Goal: Information Seeking & Learning: Learn about a topic

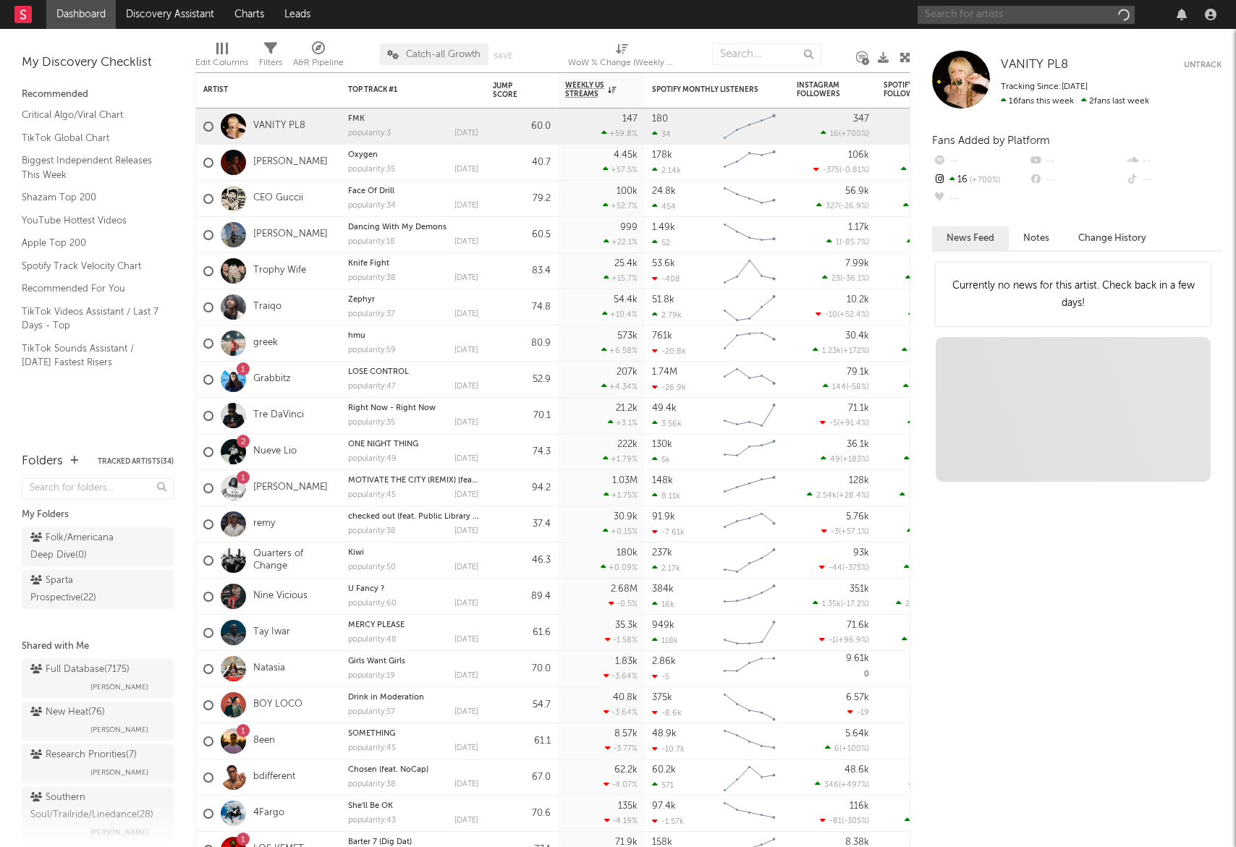
click at [984, 16] on input "text" at bounding box center [1025, 15] width 217 height 18
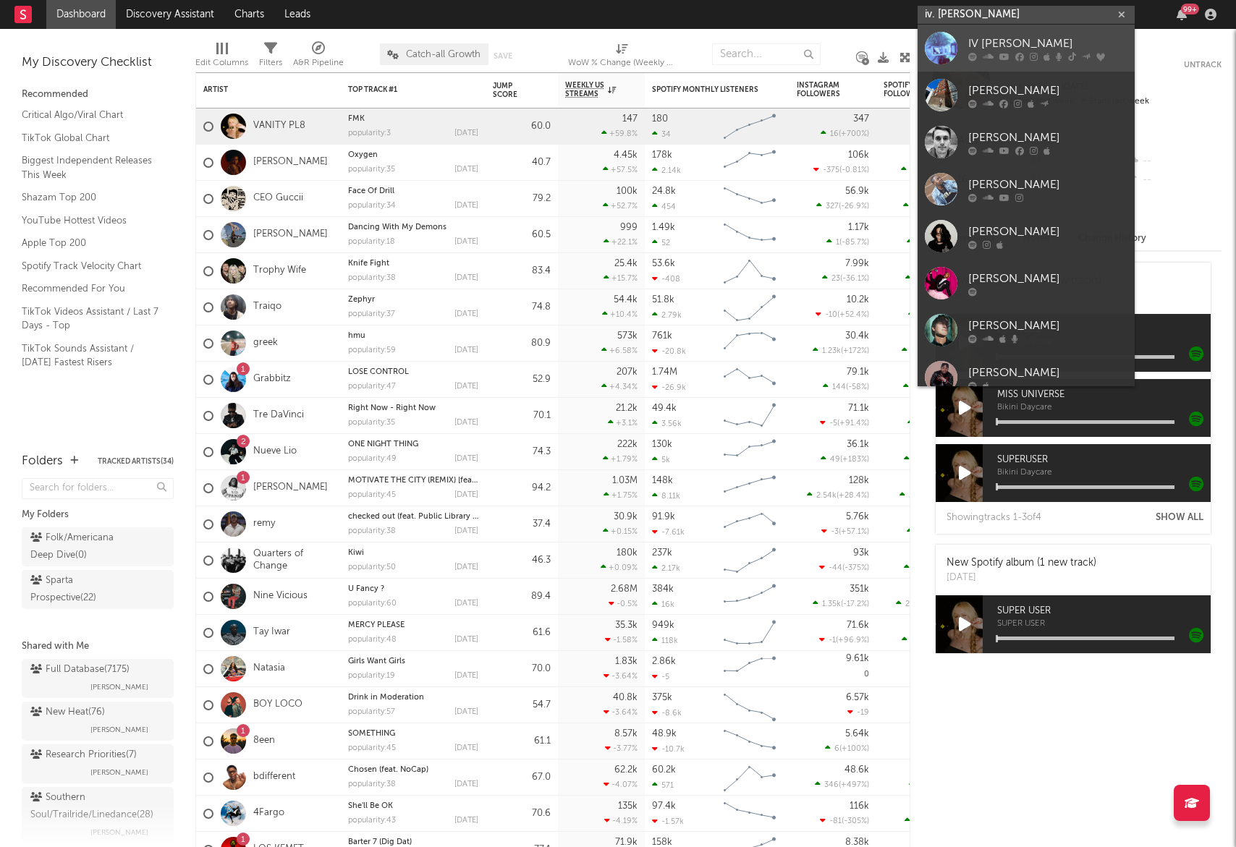
type input "iv. [PERSON_NAME]"
click at [1056, 49] on div "IV [PERSON_NAME]" at bounding box center [1047, 43] width 159 height 17
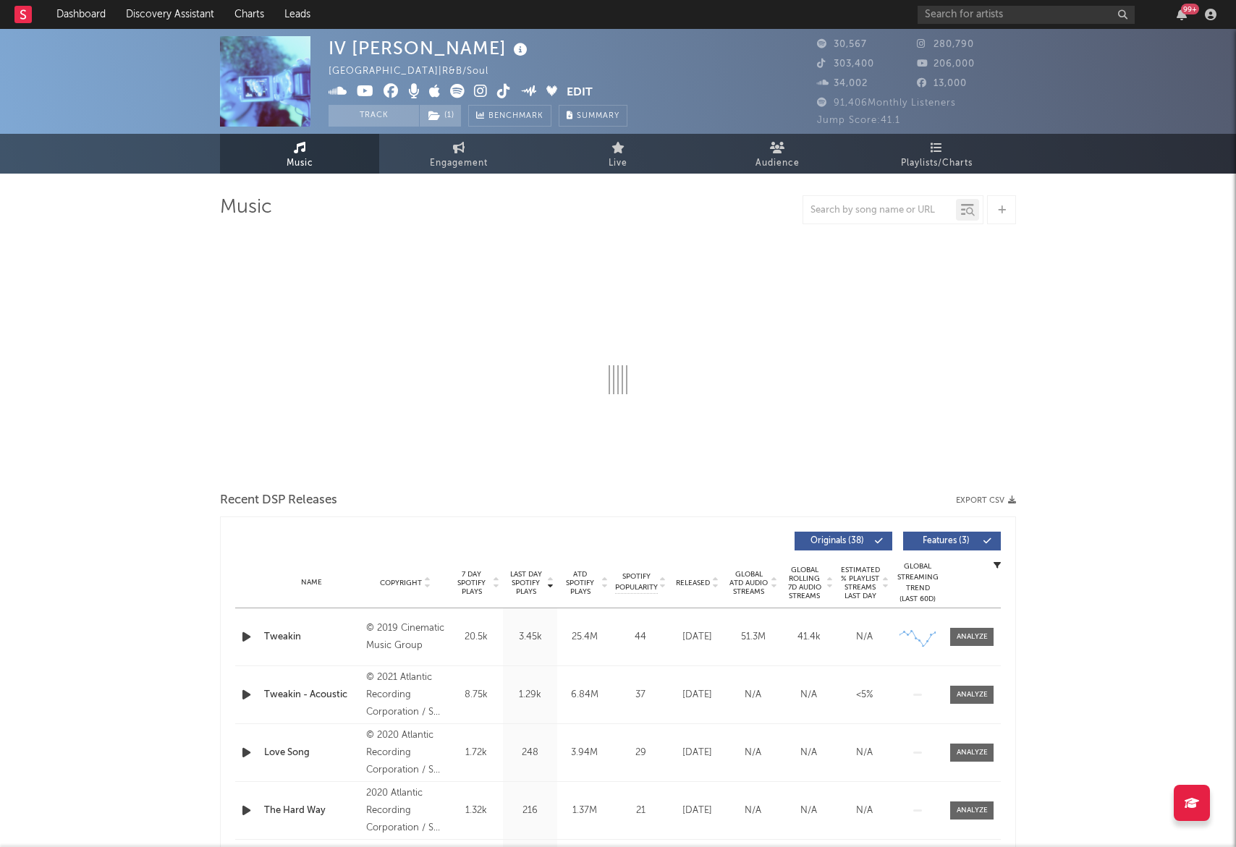
select select "6m"
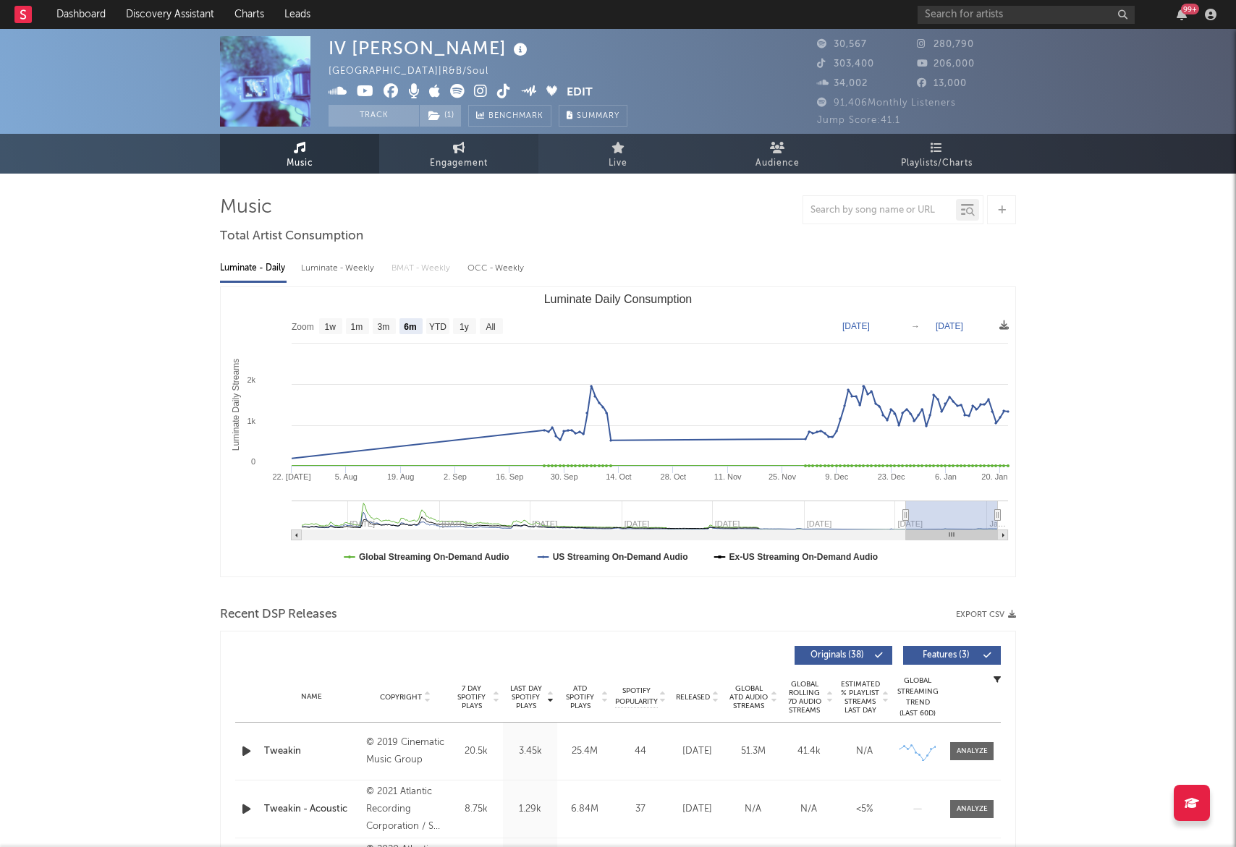
click at [418, 140] on link "Engagement" at bounding box center [458, 154] width 159 height 40
select select "1w"
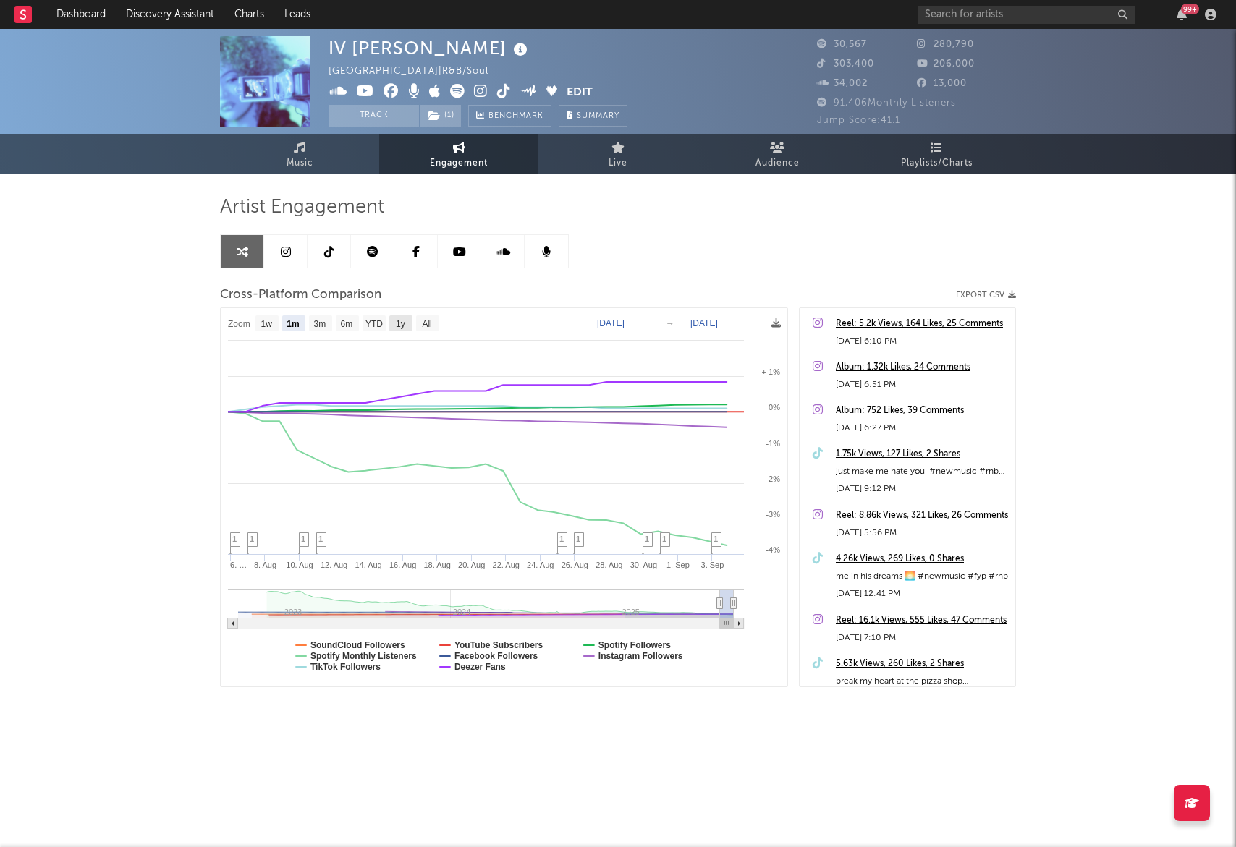
click at [407, 318] on rect at bounding box center [400, 323] width 23 height 16
select select "1y"
type input "[DATE]"
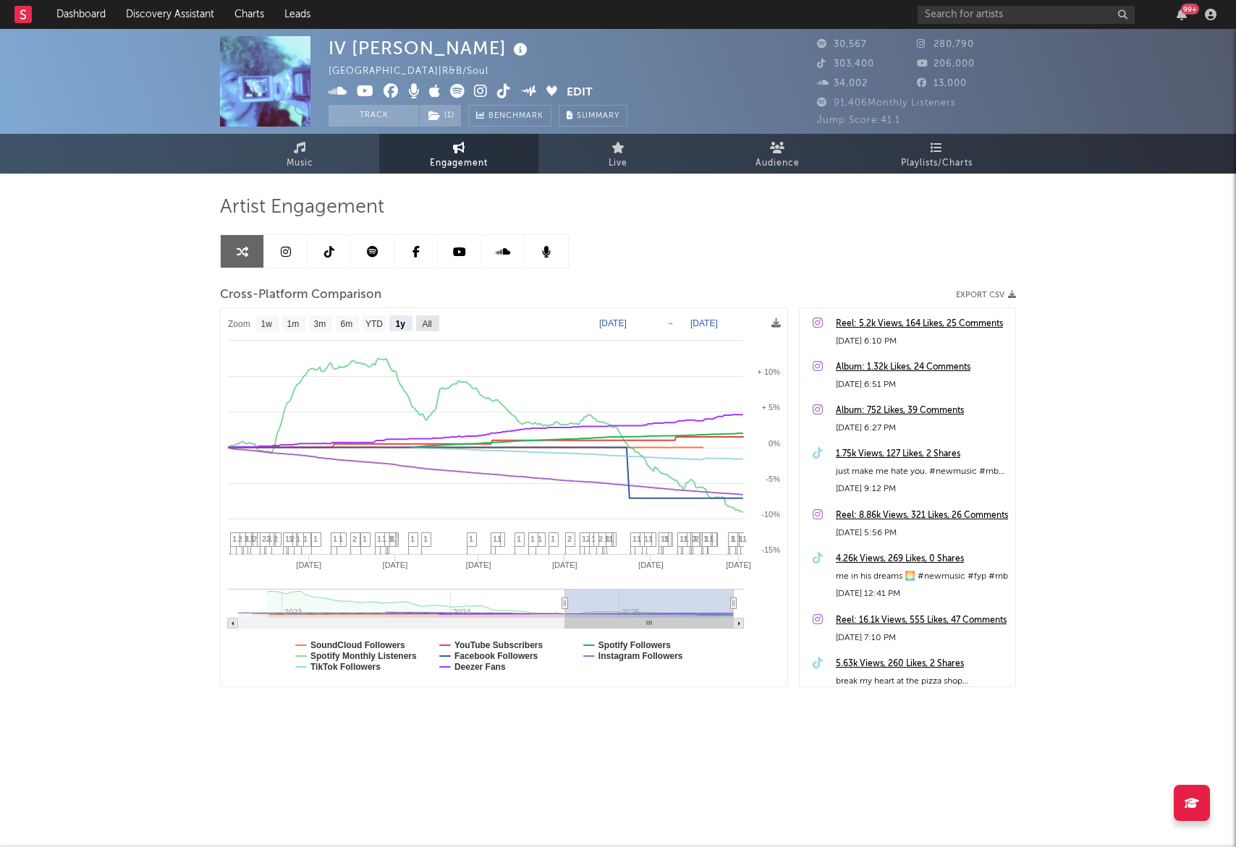
click at [435, 320] on rect at bounding box center [427, 323] width 23 height 16
select select "All"
type input "[DATE]"
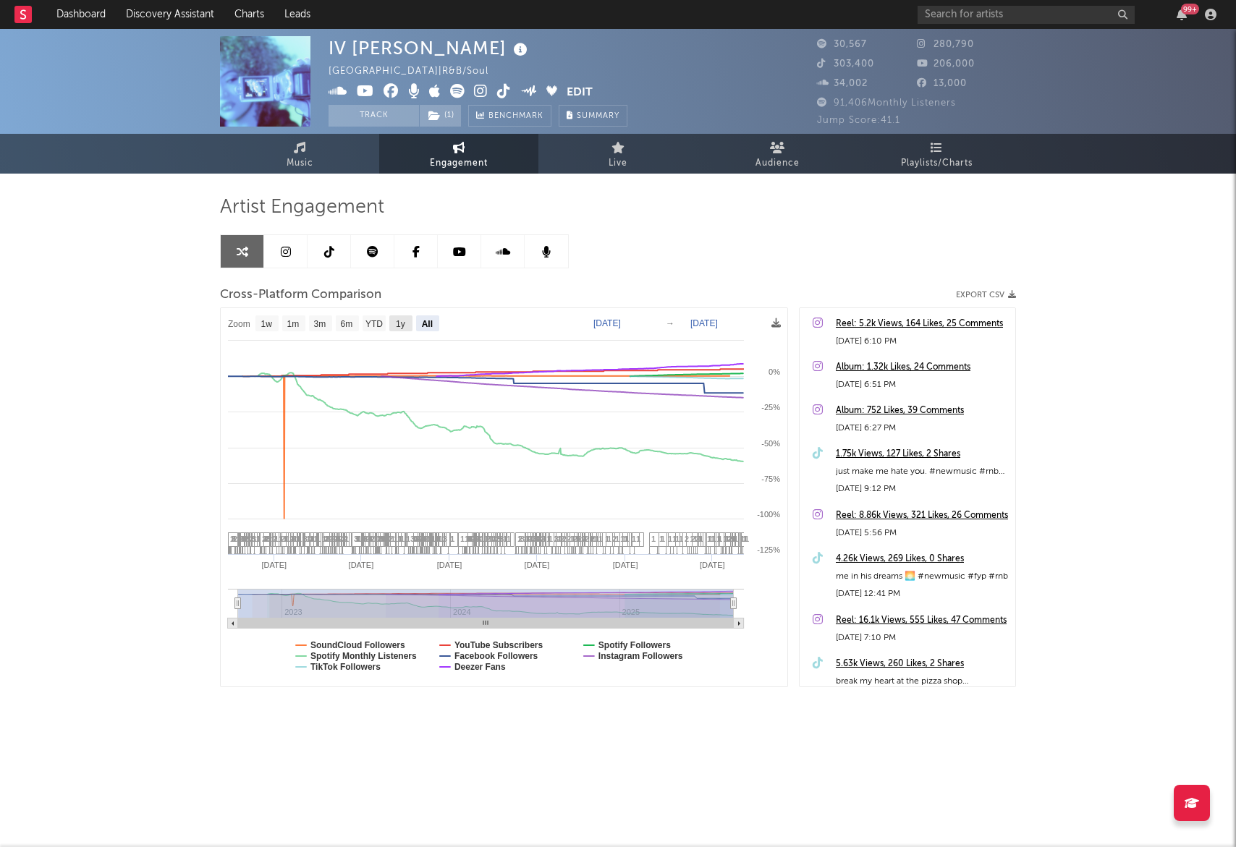
click at [399, 322] on text "1y" at bounding box center [400, 324] width 9 height 10
select select "1y"
type input "[DATE]"
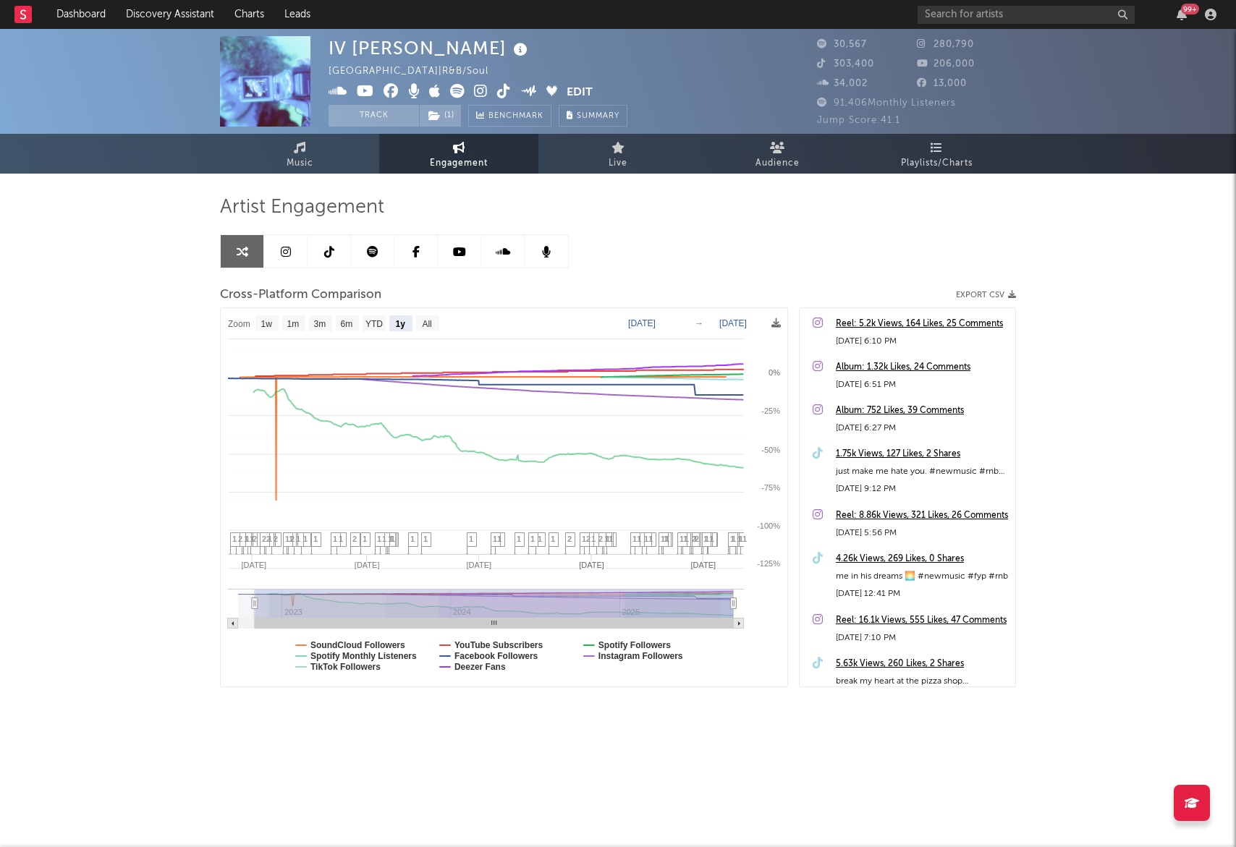
select select "1y"
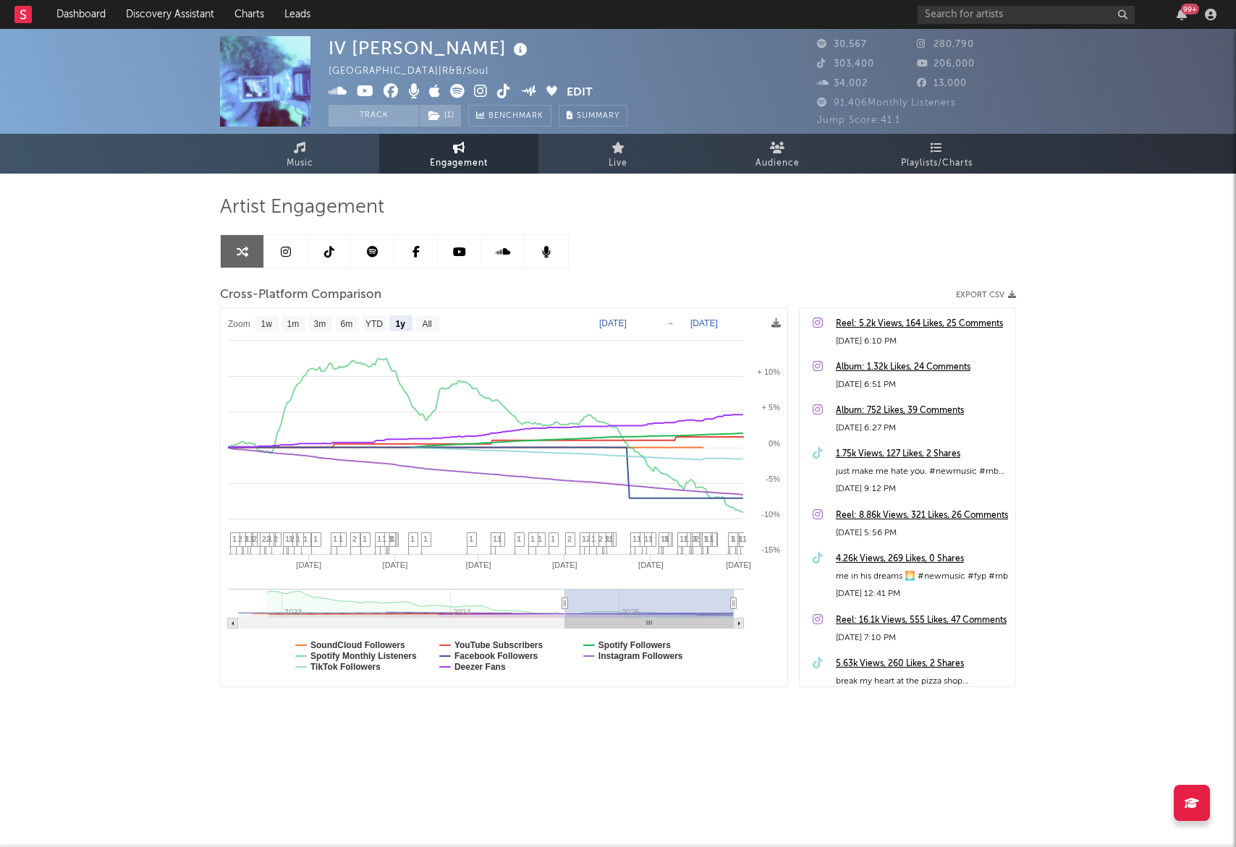
click at [157, 502] on div "IV [PERSON_NAME] United States | R&B/Soul Edit Track ( 1 ) Benchmark Summary 30…" at bounding box center [618, 409] width 1236 height 760
